Goal: Information Seeking & Learning: Learn about a topic

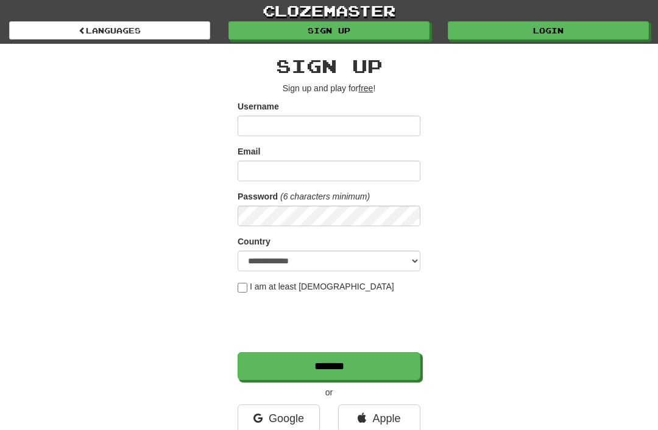
click at [550, 30] on link "Login" at bounding box center [548, 30] width 201 height 18
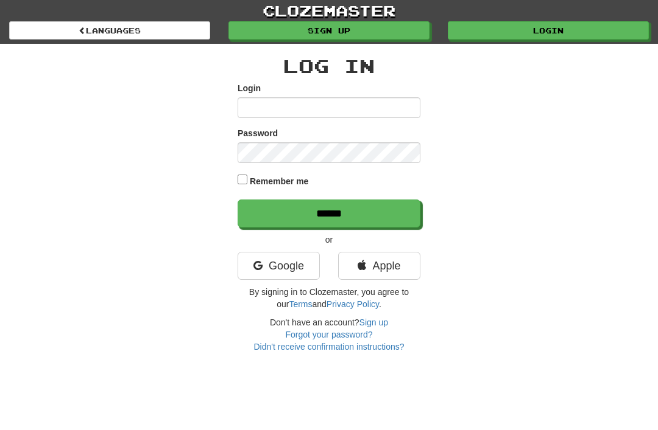
click at [381, 117] on input "Login" at bounding box center [328, 107] width 183 height 21
type input "**********"
click at [329, 212] on input "******" at bounding box center [328, 214] width 183 height 28
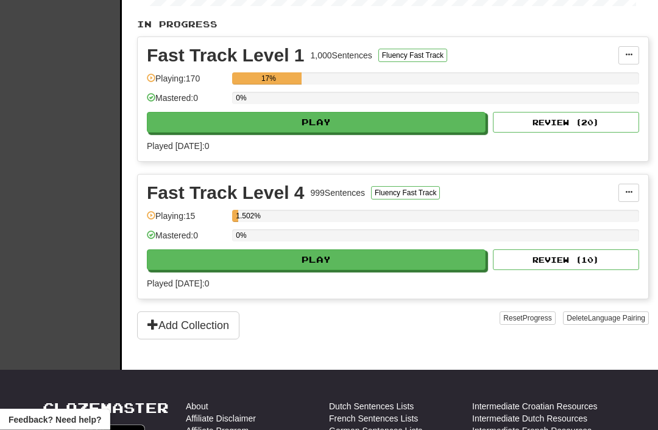
scroll to position [259, 0]
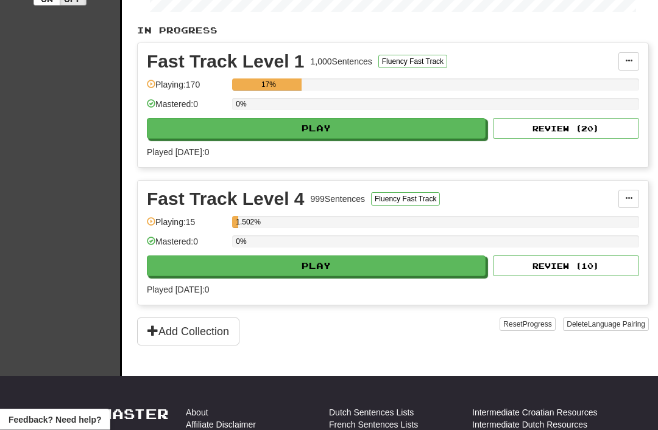
click at [166, 342] on button "Add Collection" at bounding box center [188, 332] width 102 height 28
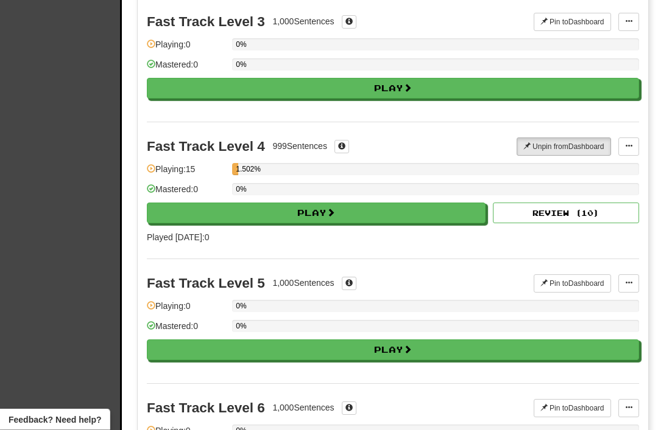
scroll to position [371, 0]
click at [432, 214] on button "Play" at bounding box center [316, 213] width 339 height 21
select select "**"
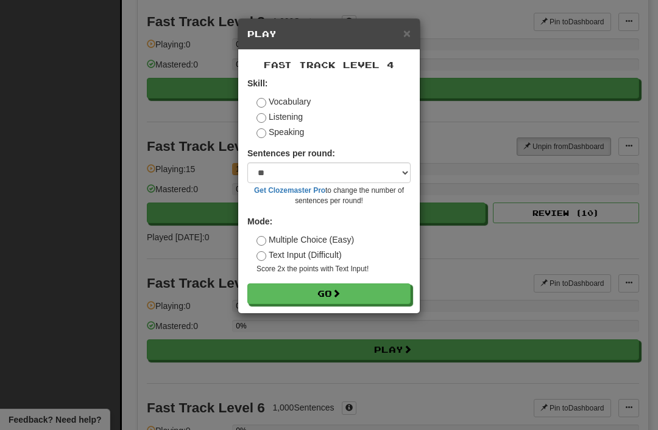
click at [293, 122] on label "Listening" at bounding box center [279, 117] width 46 height 12
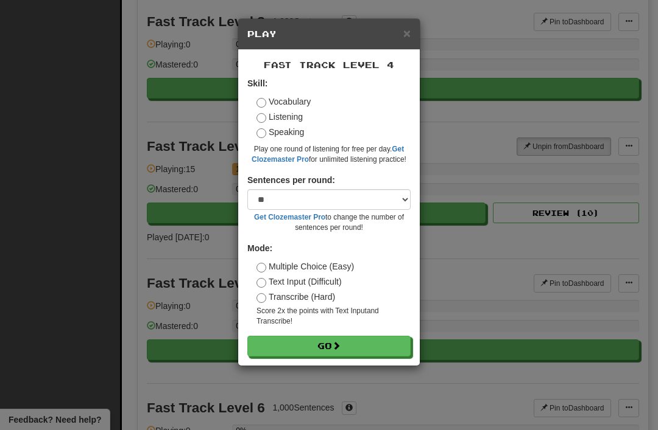
click at [370, 343] on button "Go" at bounding box center [328, 346] width 163 height 21
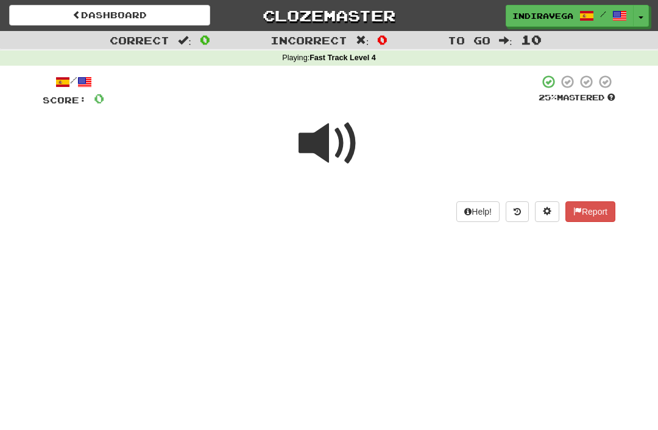
click at [320, 146] on span at bounding box center [328, 143] width 61 height 61
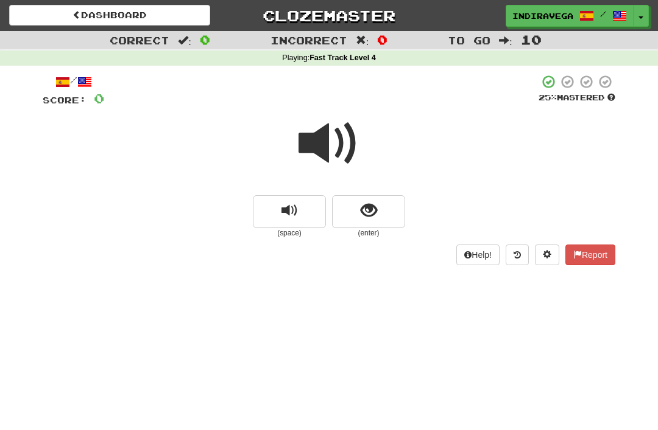
click at [390, 214] on button "show sentence" at bounding box center [368, 211] width 73 height 33
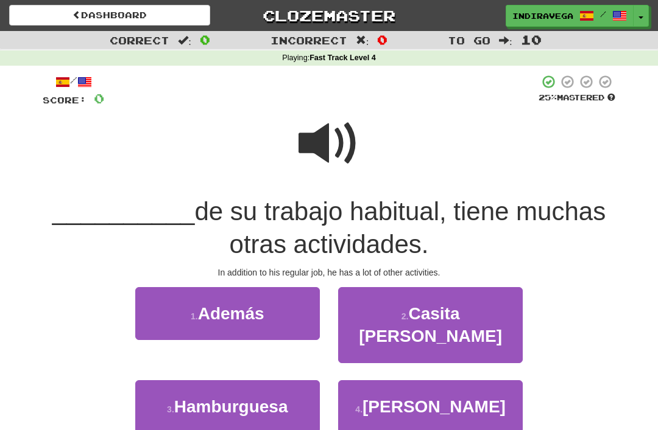
click at [175, 303] on button "1 . Además" at bounding box center [227, 313] width 184 height 53
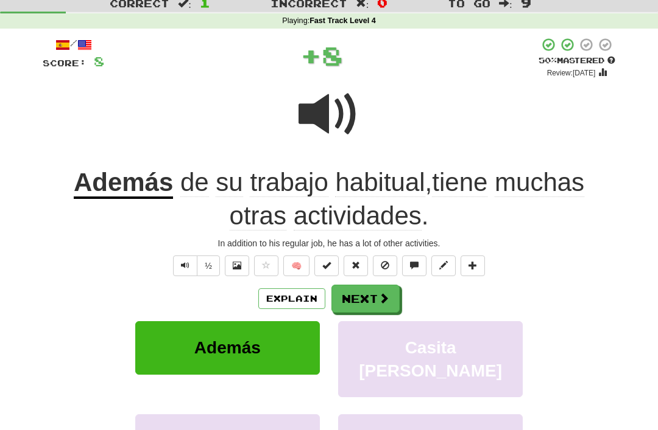
scroll to position [38, 0]
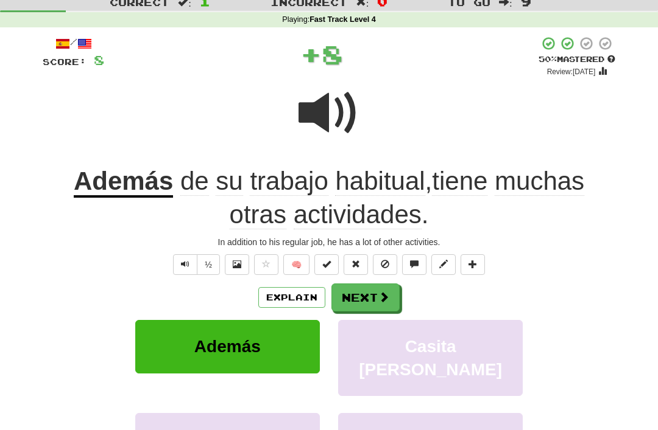
click at [371, 300] on button "Next" at bounding box center [365, 298] width 68 height 28
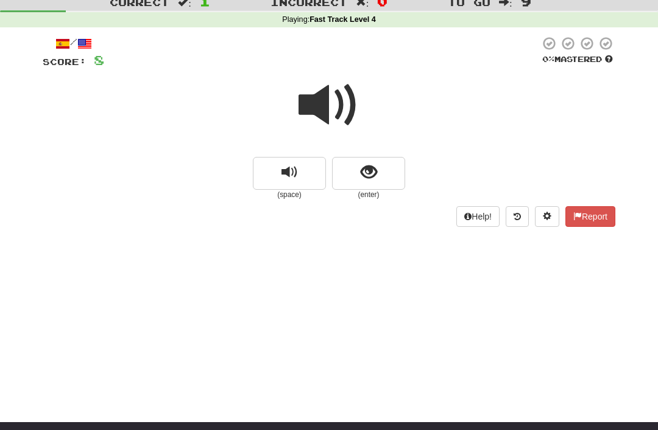
click at [378, 177] on button "show sentence" at bounding box center [368, 173] width 73 height 33
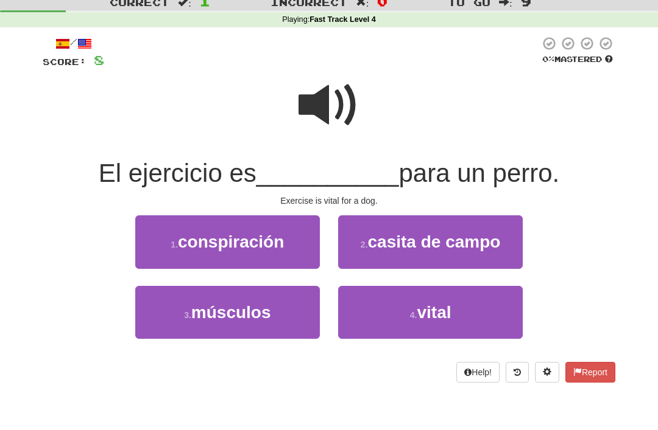
click at [452, 325] on button "4 . vital" at bounding box center [430, 312] width 184 height 53
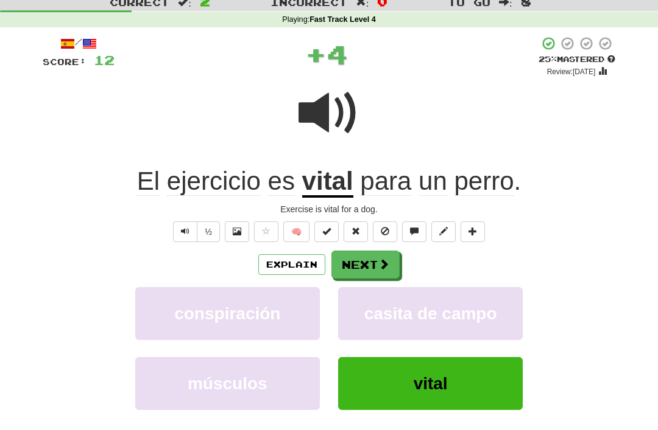
click at [378, 271] on button "Next" at bounding box center [365, 265] width 68 height 28
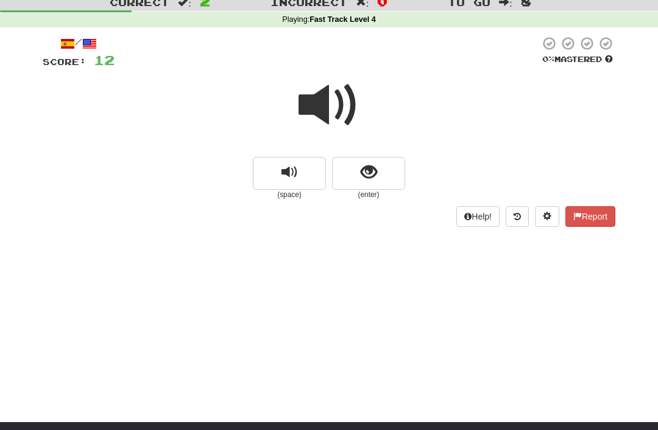
click at [380, 160] on button "show sentence" at bounding box center [368, 173] width 73 height 33
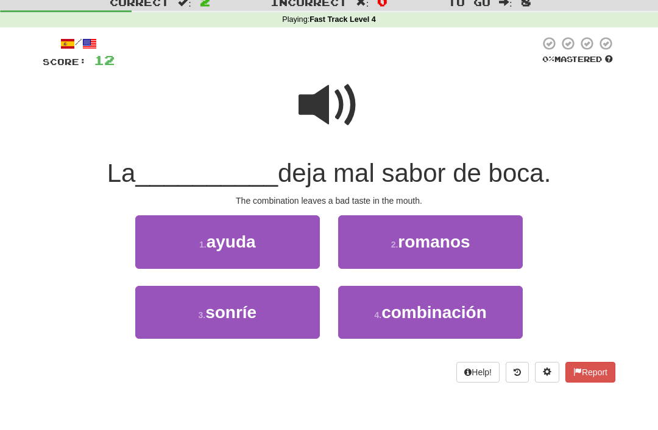
click at [422, 314] on span "combinación" at bounding box center [433, 312] width 105 height 19
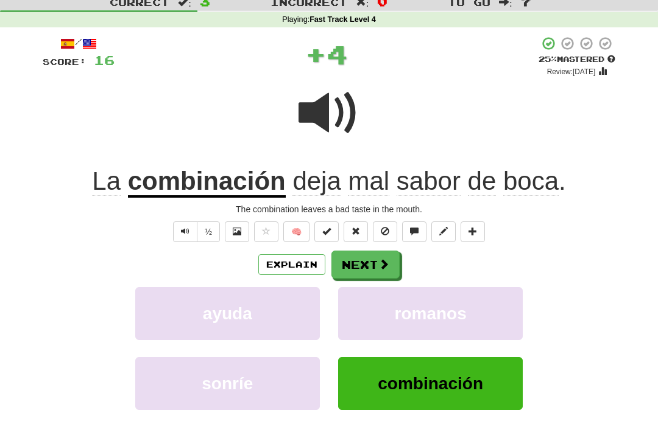
click at [364, 261] on button "Next" at bounding box center [365, 265] width 68 height 28
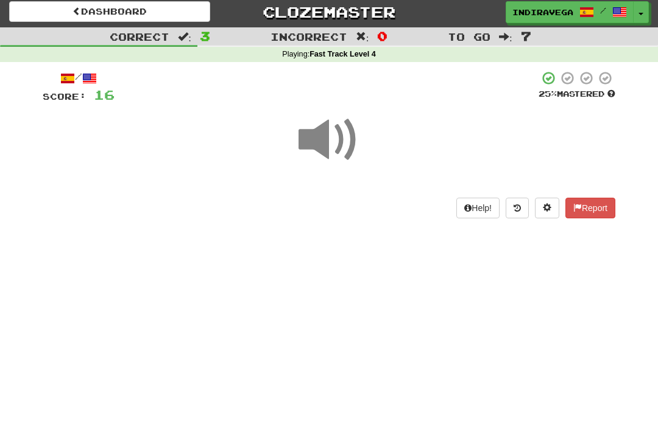
scroll to position [3, 0]
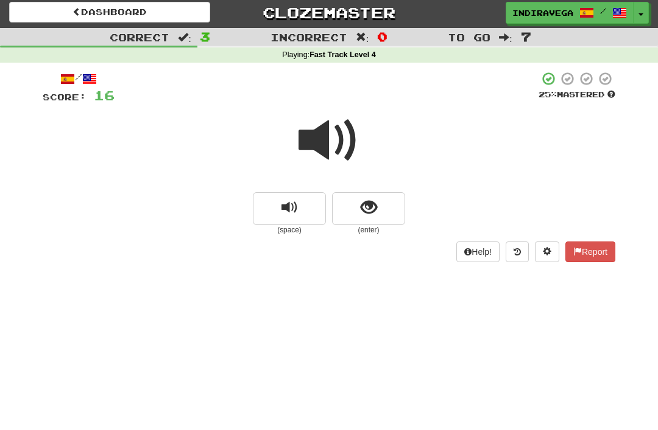
click at [289, 208] on span "replay audio" at bounding box center [289, 208] width 16 height 16
click at [379, 204] on button "show sentence" at bounding box center [368, 208] width 73 height 33
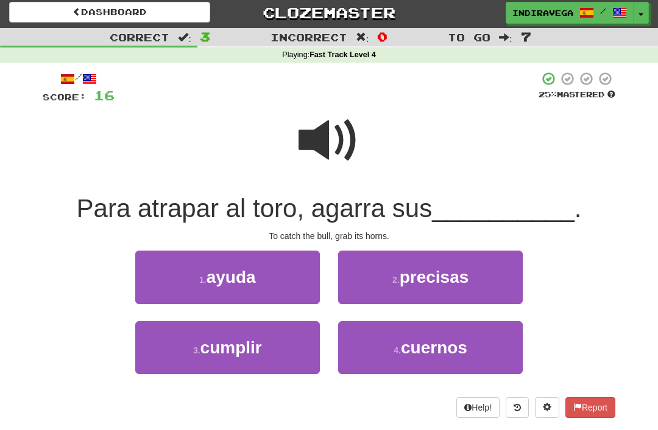
click at [398, 355] on button "4 . cuernos" at bounding box center [430, 347] width 184 height 53
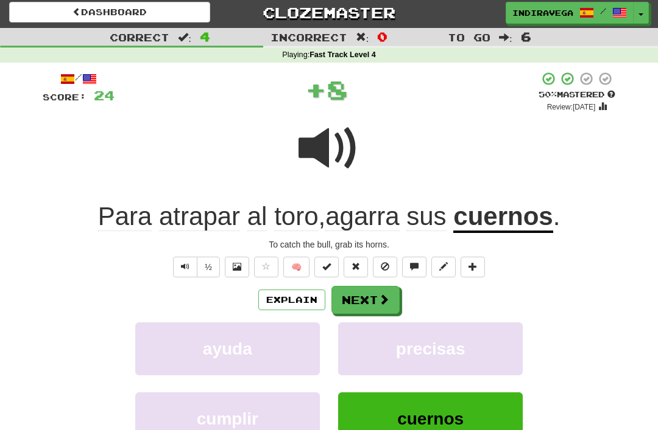
click at [368, 296] on button "Next" at bounding box center [365, 300] width 68 height 28
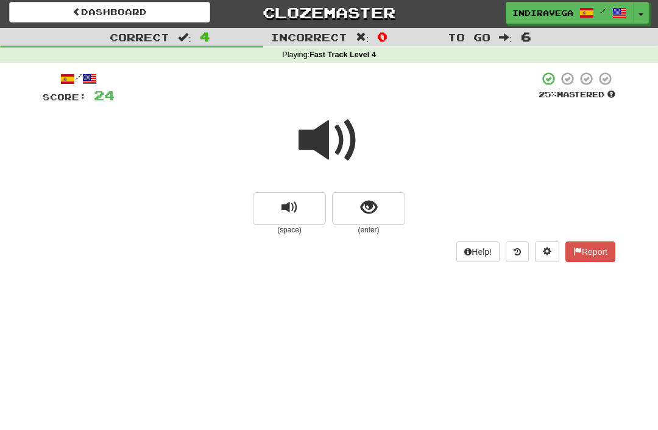
click at [295, 211] on span "replay audio" at bounding box center [289, 208] width 16 height 16
click at [371, 214] on span "show sentence" at bounding box center [368, 208] width 16 height 16
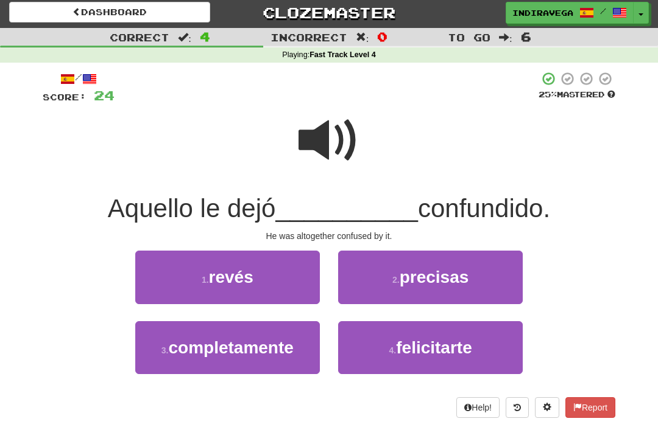
click at [177, 354] on span "completamente" at bounding box center [230, 348] width 125 height 19
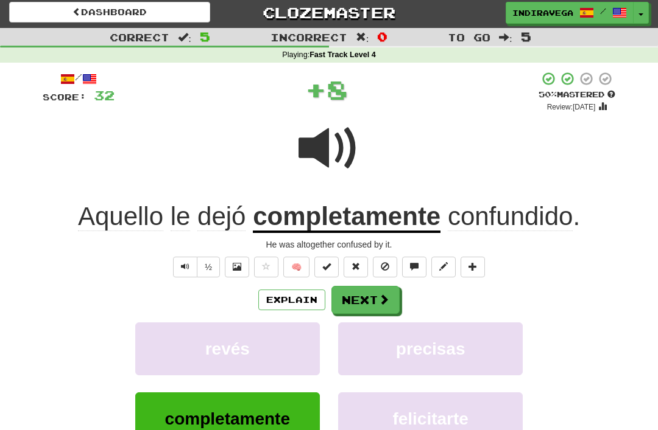
click at [387, 294] on span at bounding box center [383, 299] width 11 height 11
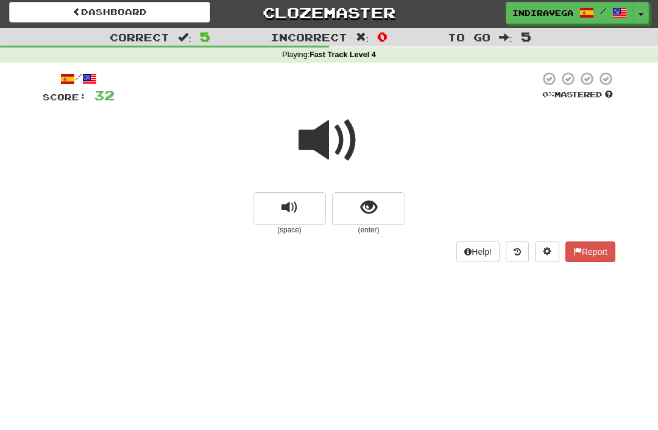
click at [297, 208] on span "replay audio" at bounding box center [289, 208] width 16 height 16
click at [303, 203] on button "replay audio" at bounding box center [289, 208] width 73 height 33
click at [386, 204] on button "show sentence" at bounding box center [368, 208] width 73 height 33
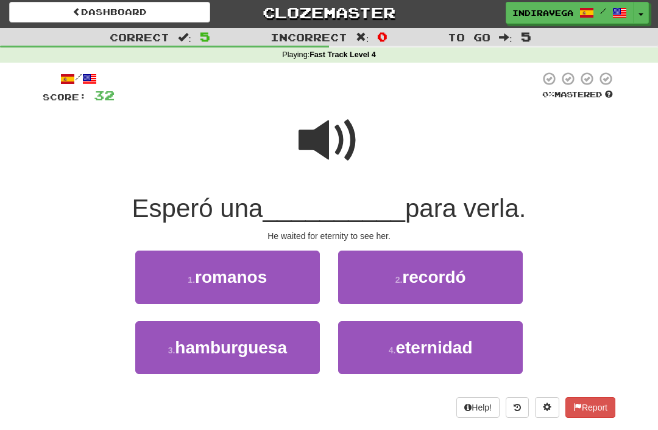
click at [416, 340] on span "eternidad" at bounding box center [433, 348] width 77 height 19
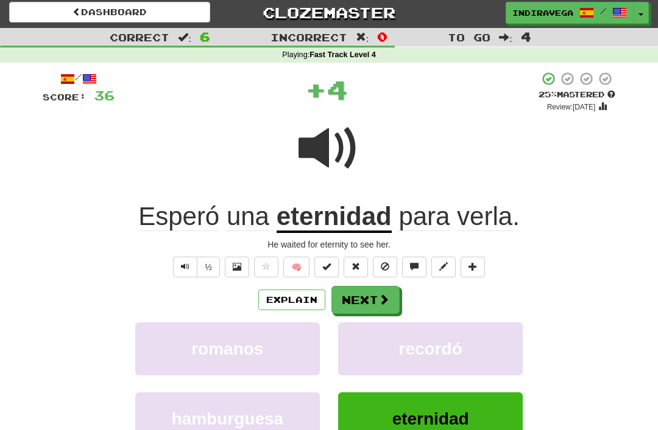
click at [375, 302] on button "Next" at bounding box center [365, 300] width 68 height 28
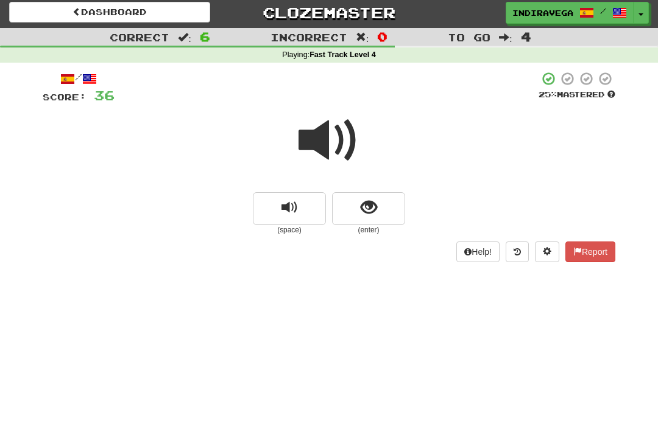
click at [376, 219] on button "show sentence" at bounding box center [368, 208] width 73 height 33
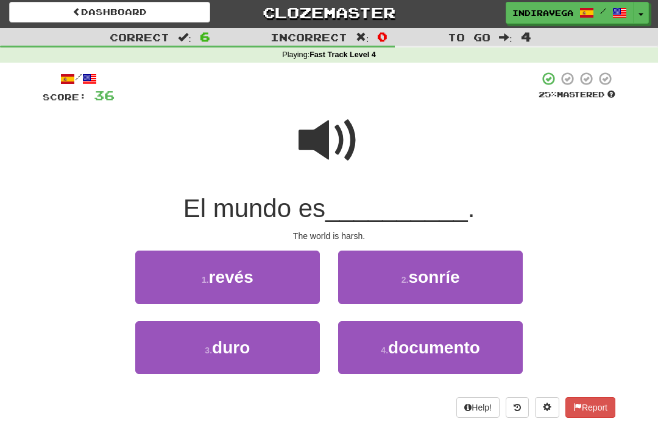
click at [158, 355] on button "3 . duro" at bounding box center [227, 347] width 184 height 53
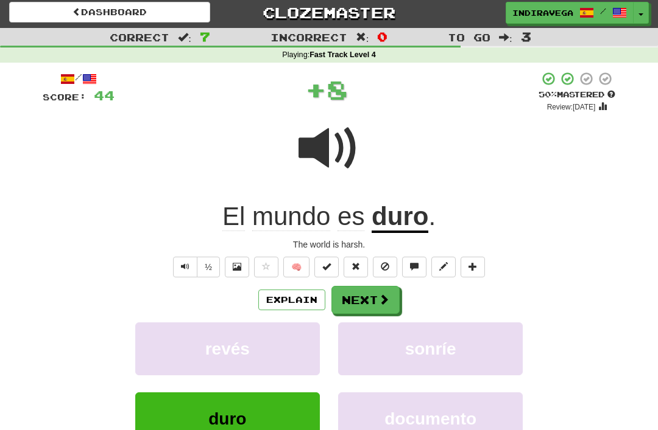
click at [379, 304] on button "Next" at bounding box center [365, 300] width 68 height 28
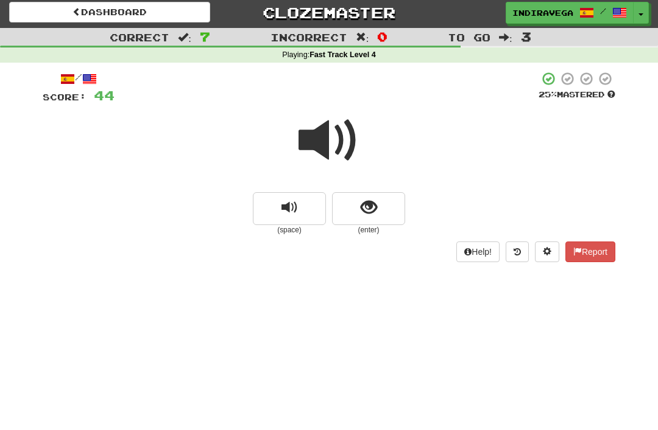
click at [378, 211] on button "show sentence" at bounding box center [368, 208] width 73 height 33
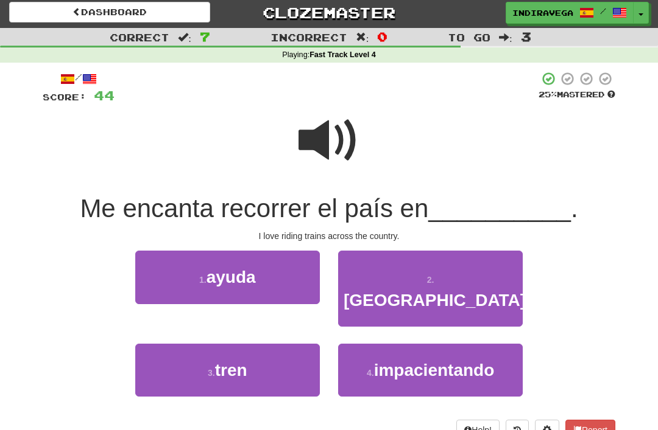
click at [177, 345] on button "3 . tren" at bounding box center [227, 370] width 184 height 53
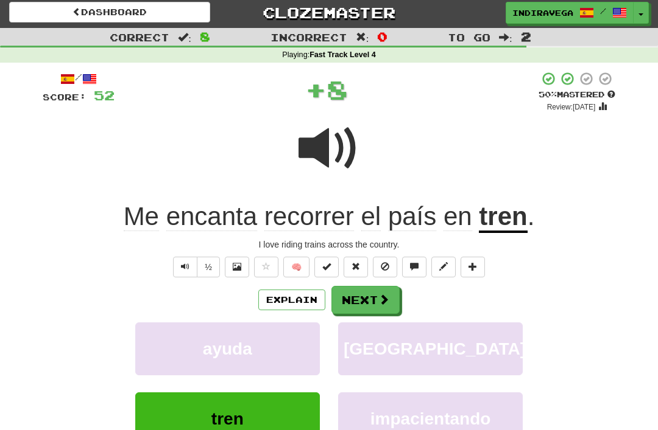
click at [368, 310] on button "Next" at bounding box center [365, 300] width 68 height 28
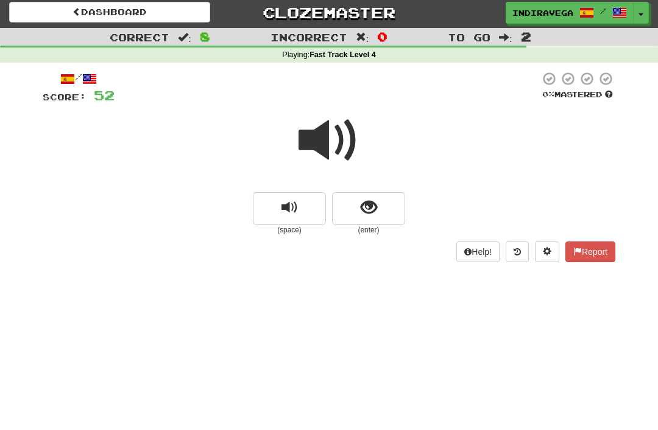
click at [385, 212] on button "show sentence" at bounding box center [368, 208] width 73 height 33
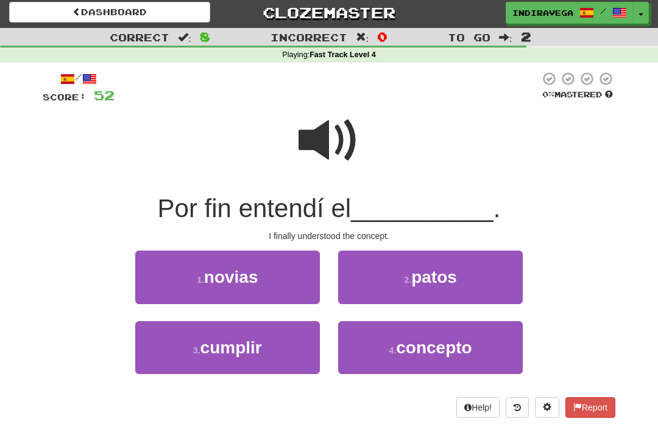
click at [418, 344] on span "concepto" at bounding box center [434, 348] width 76 height 19
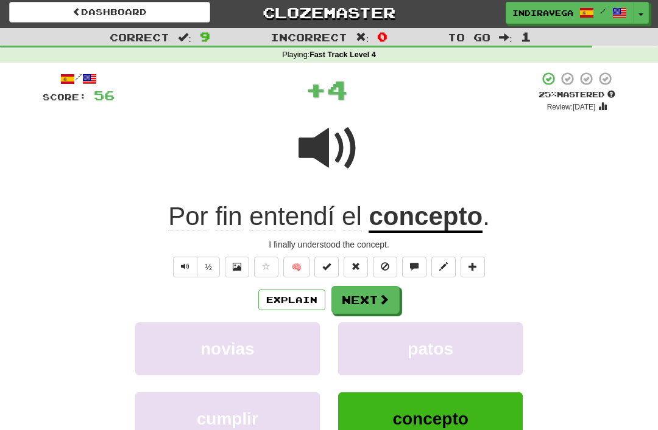
click at [382, 298] on span at bounding box center [383, 299] width 11 height 11
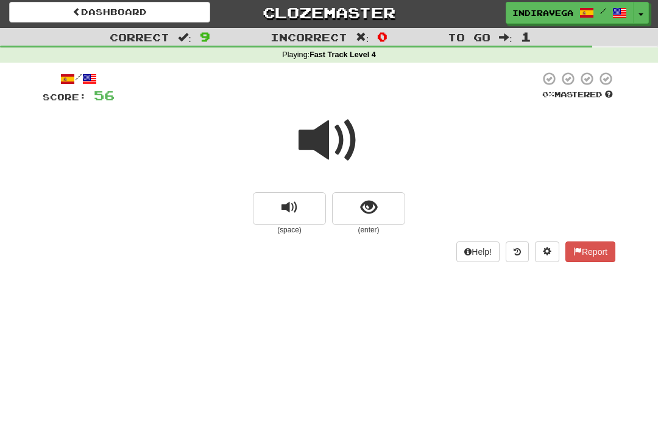
click at [364, 209] on span "show sentence" at bounding box center [368, 208] width 16 height 16
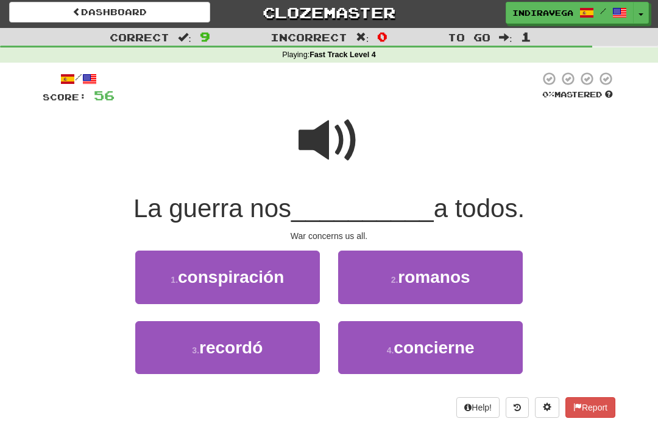
click at [387, 346] on small "4 ." at bounding box center [390, 351] width 7 height 10
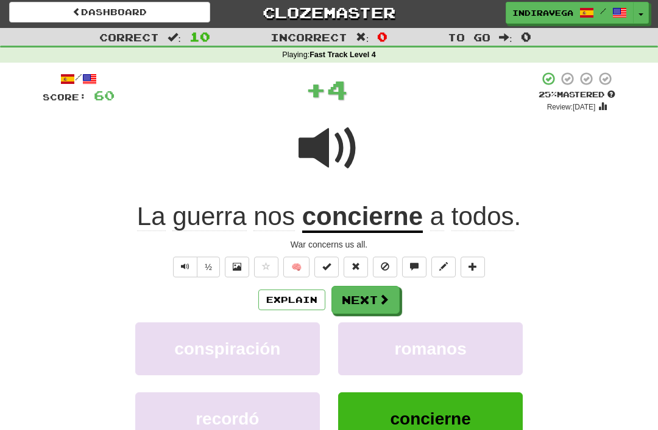
scroll to position [0, 0]
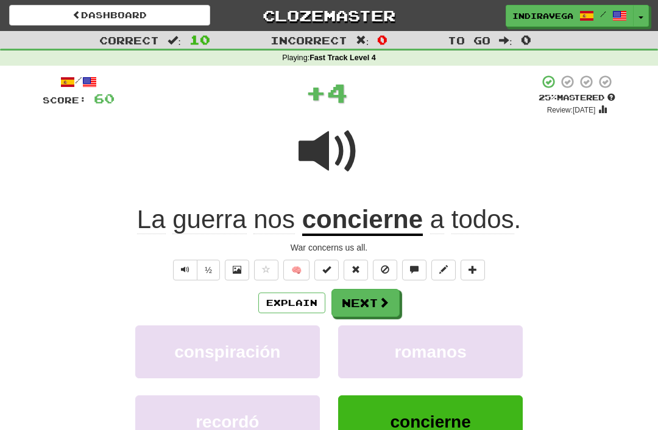
click at [376, 292] on button "Next" at bounding box center [365, 303] width 68 height 28
